Goal: Find specific page/section: Find specific page/section

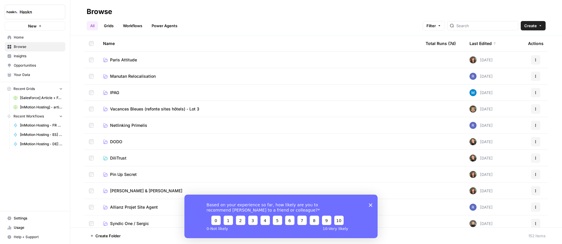
click at [482, 30] on div at bounding box center [482, 25] width 71 height 9
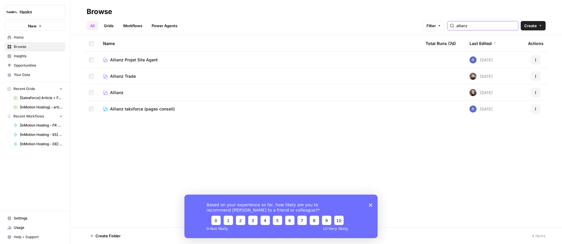
type input "allianz"
click at [119, 92] on span "Allianz" at bounding box center [116, 93] width 13 height 6
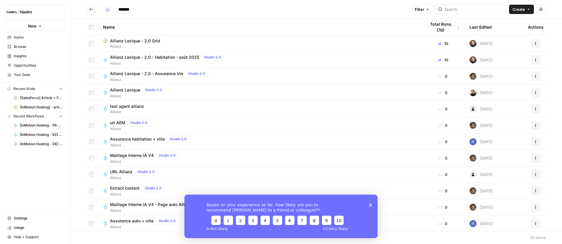
click at [137, 41] on span "Allianz Lexique - 2.0 Grid" at bounding box center [135, 41] width 50 height 6
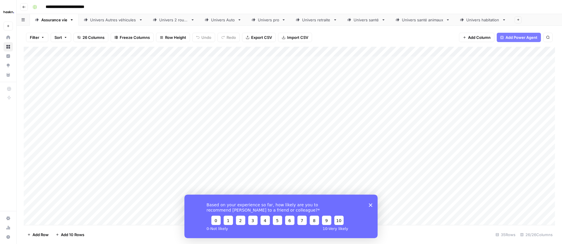
click at [121, 22] on div "Univers Autres véhicules" at bounding box center [113, 20] width 46 height 6
click at [240, 180] on div "Add Column" at bounding box center [289, 131] width 531 height 168
drag, startPoint x: 371, startPoint y: 205, endPoint x: 371, endPoint y: 194, distance: 10.2
click at [371, 205] on polygon "Close survey" at bounding box center [370, 205] width 4 height 4
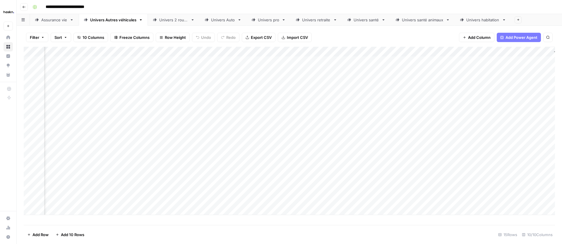
scroll to position [0, 53]
click at [221, 181] on div "Add Column" at bounding box center [289, 131] width 531 height 168
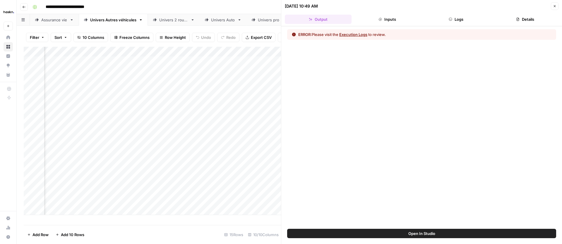
click at [457, 21] on button "Logs" at bounding box center [456, 19] width 67 height 9
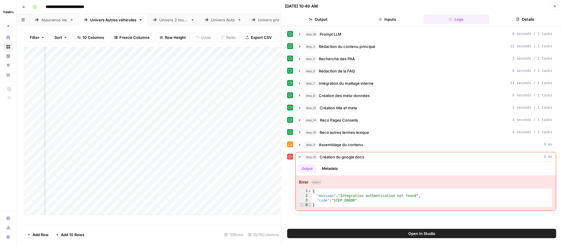
click at [551, 8] on button "Close" at bounding box center [554, 6] width 8 height 8
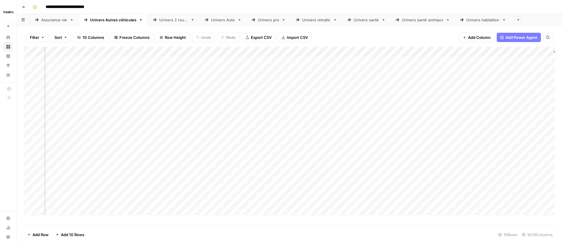
click at [211, 179] on div "Add Column" at bounding box center [289, 131] width 531 height 168
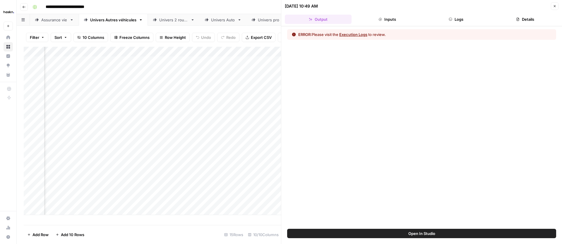
click at [382, 22] on button "Inputs" at bounding box center [387, 19] width 67 height 9
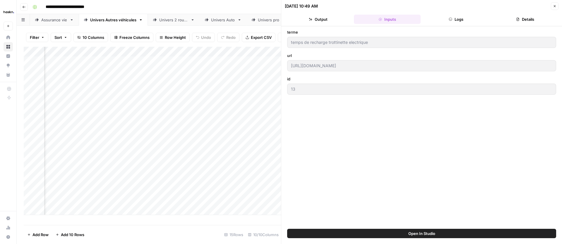
click at [441, 22] on button "Logs" at bounding box center [456, 19] width 67 height 9
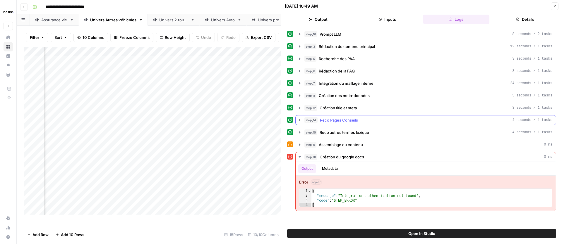
click at [300, 119] on icon "button" at bounding box center [299, 120] width 5 height 5
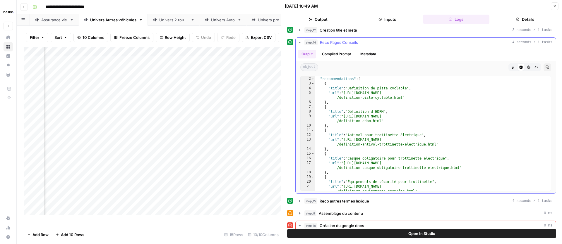
scroll to position [83, 0]
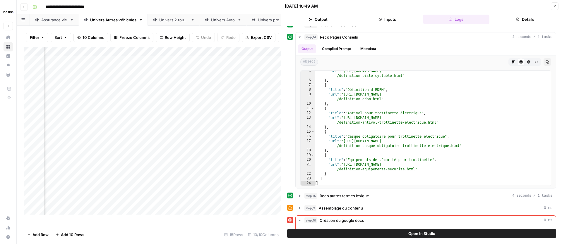
click at [552, 7] on button "Close" at bounding box center [554, 6] width 8 height 8
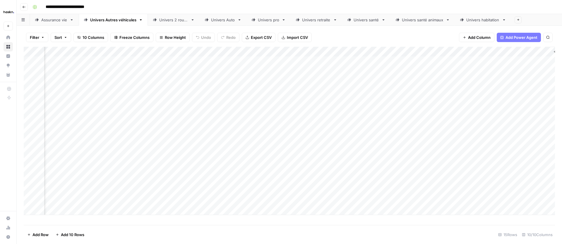
click at [229, 50] on div "Add Column" at bounding box center [289, 131] width 531 height 168
click at [238, 63] on span "All Rows" at bounding box center [249, 65] width 37 height 6
click at [227, 201] on div "Add Column" at bounding box center [289, 131] width 531 height 168
drag, startPoint x: 552, startPoint y: 218, endPoint x: 530, endPoint y: 219, distance: 21.7
click at [552, 218] on icon "close" at bounding box center [553, 219] width 4 height 5
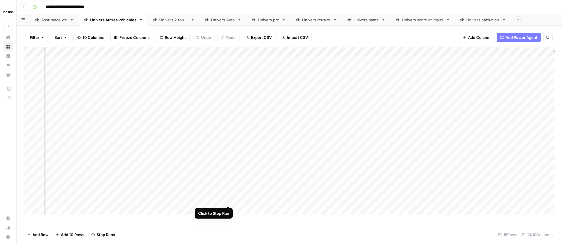
click at [227, 200] on div "Add Column" at bounding box center [289, 131] width 531 height 168
click at [552, 221] on icon "close" at bounding box center [553, 219] width 3 height 3
click at [438, 62] on div "Add Column" at bounding box center [289, 131] width 531 height 168
click at [408, 59] on div "Add Column" at bounding box center [289, 131] width 531 height 168
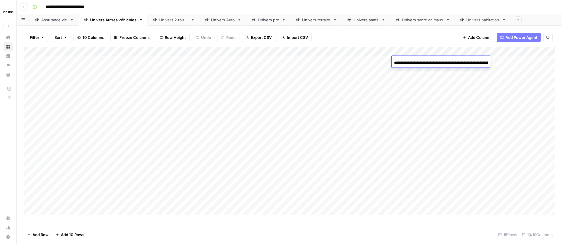
scroll to position [0, 80]
click at [418, 41] on div "Filter Sort 10 Columns Freeze Columns Row Height Undo Redo Export CSV Import CS…" at bounding box center [289, 37] width 531 height 19
click at [437, 59] on div "Add Column" at bounding box center [289, 131] width 531 height 168
click at [438, 70] on div "Add Column" at bounding box center [289, 131] width 531 height 168
click at [438, 138] on div "Add Column" at bounding box center [289, 131] width 531 height 168
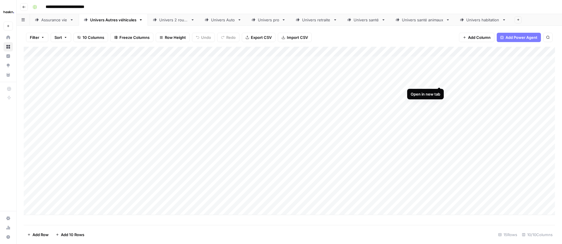
click at [440, 81] on div "Add Column" at bounding box center [289, 131] width 531 height 168
click at [440, 101] on div "Add Column" at bounding box center [289, 131] width 531 height 168
click at [438, 110] on div "Add Column" at bounding box center [289, 131] width 531 height 168
click at [439, 69] on div "Add Column" at bounding box center [289, 131] width 531 height 168
click at [435, 120] on div "Add Column" at bounding box center [289, 131] width 531 height 168
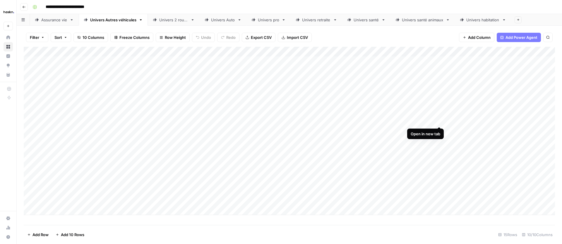
click at [438, 120] on div "Add Column" at bounding box center [289, 131] width 531 height 168
click at [437, 110] on div "Add Column" at bounding box center [289, 131] width 531 height 168
click at [436, 130] on div "Add Column" at bounding box center [289, 131] width 531 height 168
click at [437, 189] on div "Add Column" at bounding box center [289, 131] width 531 height 168
click at [437, 160] on div "Add Column" at bounding box center [289, 131] width 531 height 168
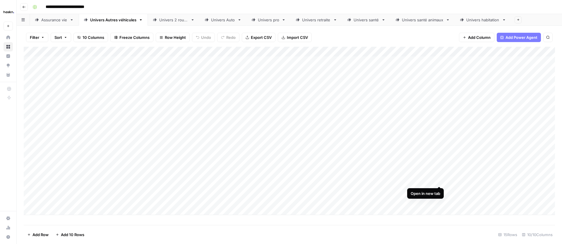
click at [438, 180] on div "Add Column" at bounding box center [289, 131] width 531 height 168
click at [438, 149] on div "Add Column" at bounding box center [289, 131] width 531 height 168
click at [77, 197] on div "Add Column" at bounding box center [289, 131] width 531 height 168
type textarea "**"
click at [142, 199] on div "Add Column" at bounding box center [289, 131] width 531 height 168
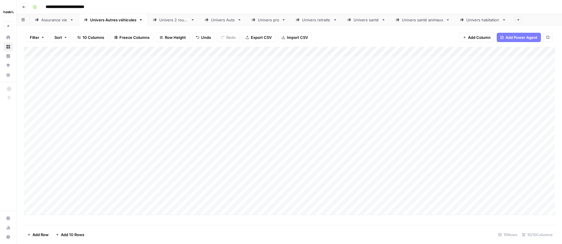
click at [58, 197] on div "Add Column" at bounding box center [289, 131] width 531 height 168
click at [439, 89] on div "Add Column" at bounding box center [289, 131] width 531 height 168
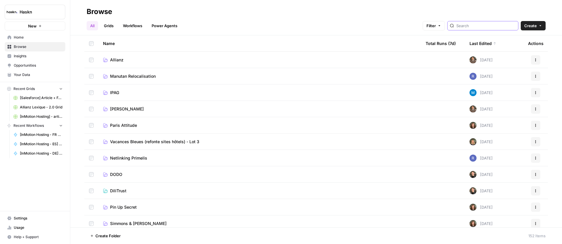
click at [472, 26] on input "search" at bounding box center [485, 26] width 59 height 6
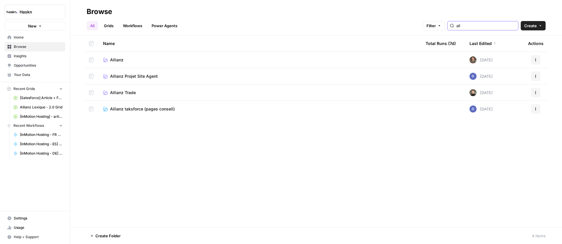
type input "all"
click at [117, 58] on span "Allianz" at bounding box center [116, 60] width 13 height 6
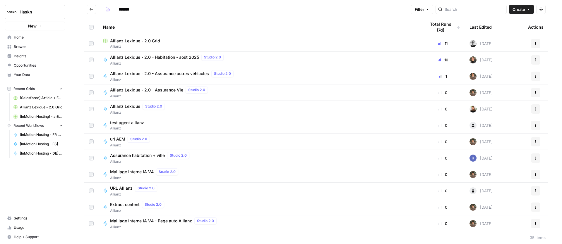
click at [182, 75] on span "Allianz Lexique - 2.0 - Assurance autres véhicules" at bounding box center [159, 74] width 99 height 6
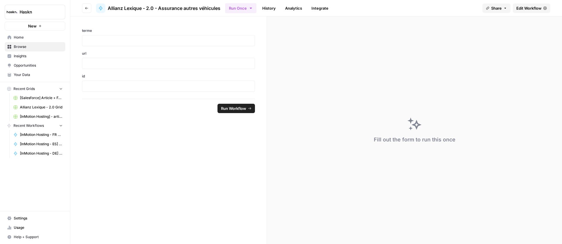
click at [524, 11] on span "Edit Workflow" at bounding box center [528, 8] width 25 height 6
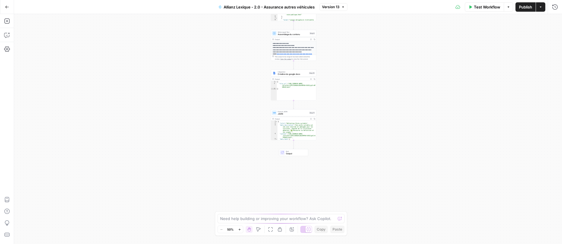
click at [289, 35] on span "Assemblage du contenu" at bounding box center [293, 34] width 30 height 3
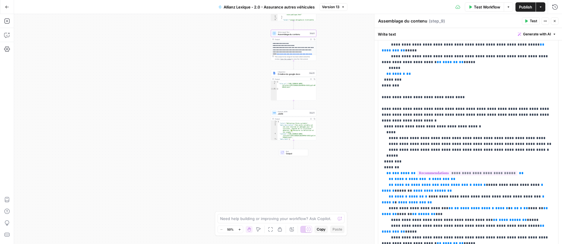
scroll to position [421, 0]
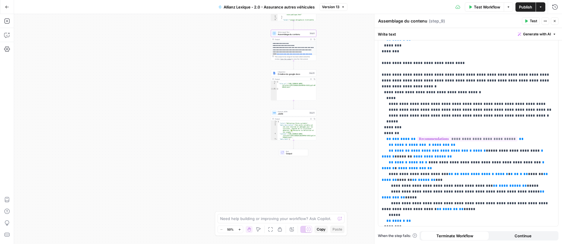
click at [554, 23] on icon "button" at bounding box center [554, 21] width 4 height 4
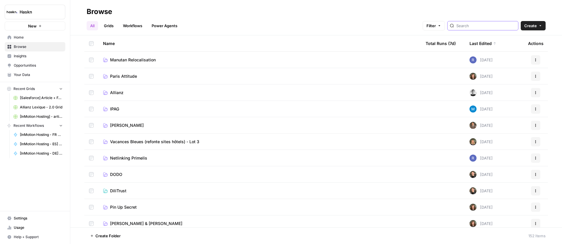
click at [490, 26] on input "search" at bounding box center [485, 26] width 59 height 6
type input "all"
